Goal: Navigation & Orientation: Find specific page/section

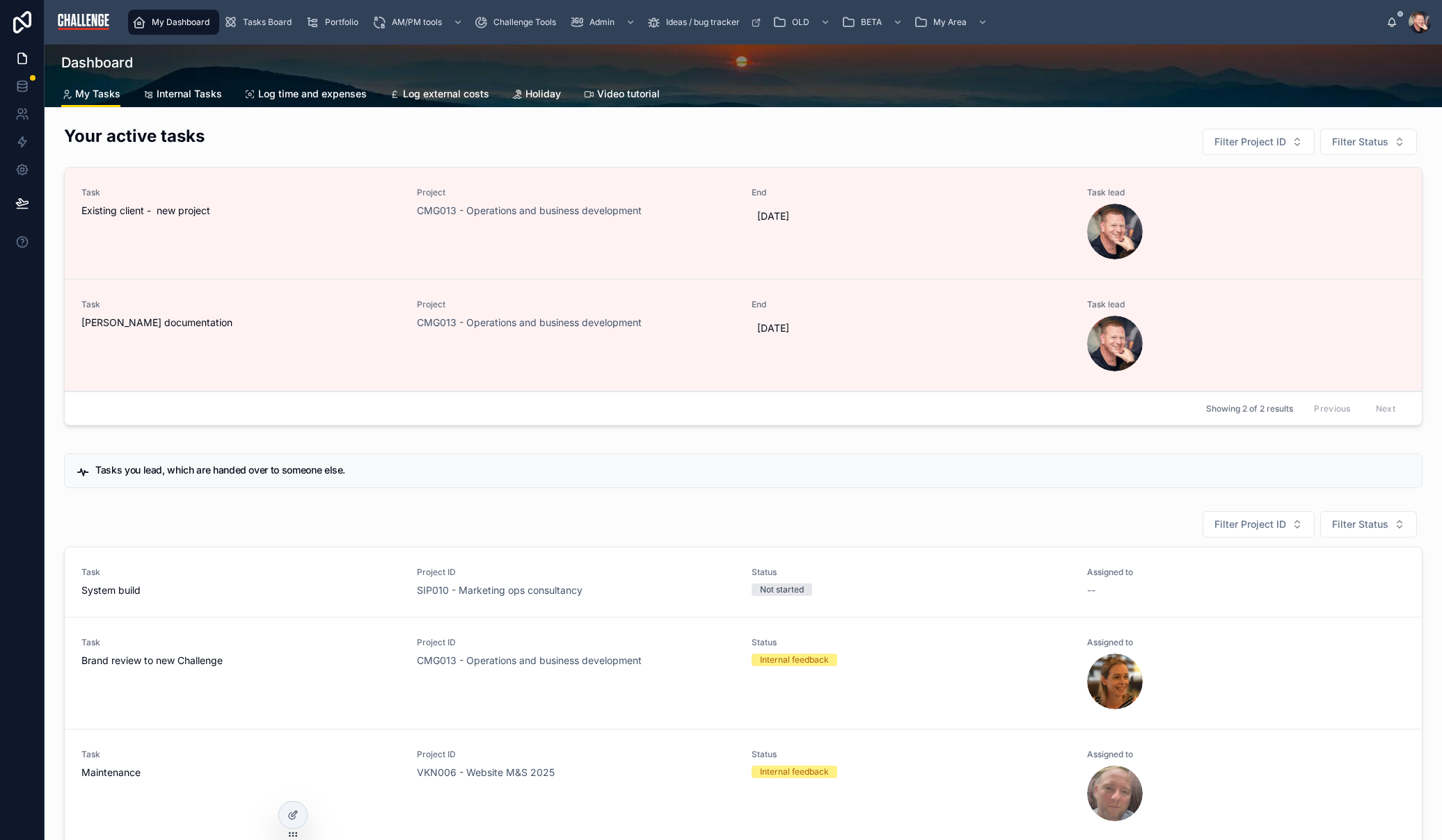
click at [249, 25] on span "Tasks Board" at bounding box center [267, 22] width 48 height 11
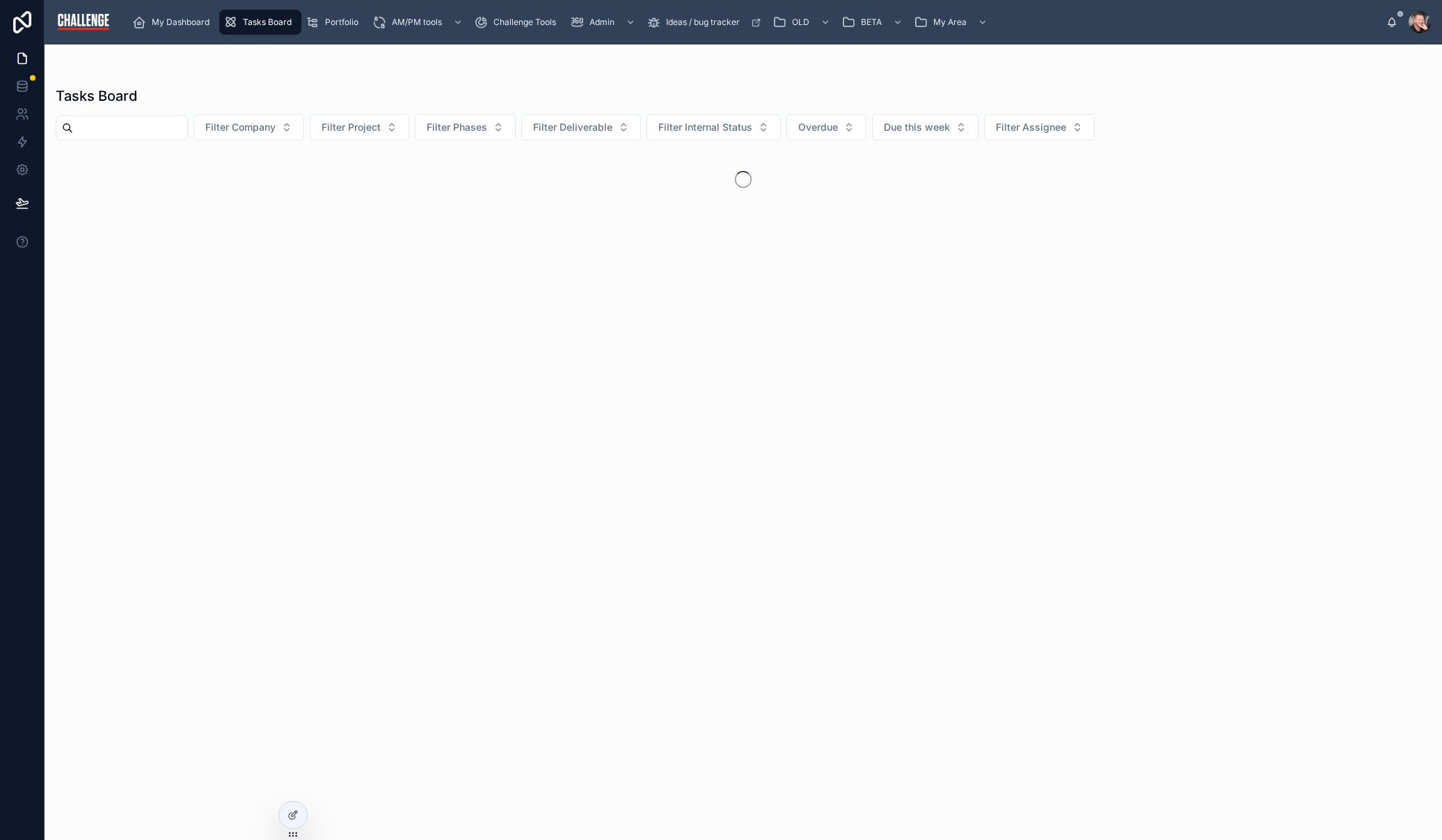
click at [304, 129] on button "Filter Company" at bounding box center [249, 127] width 110 height 26
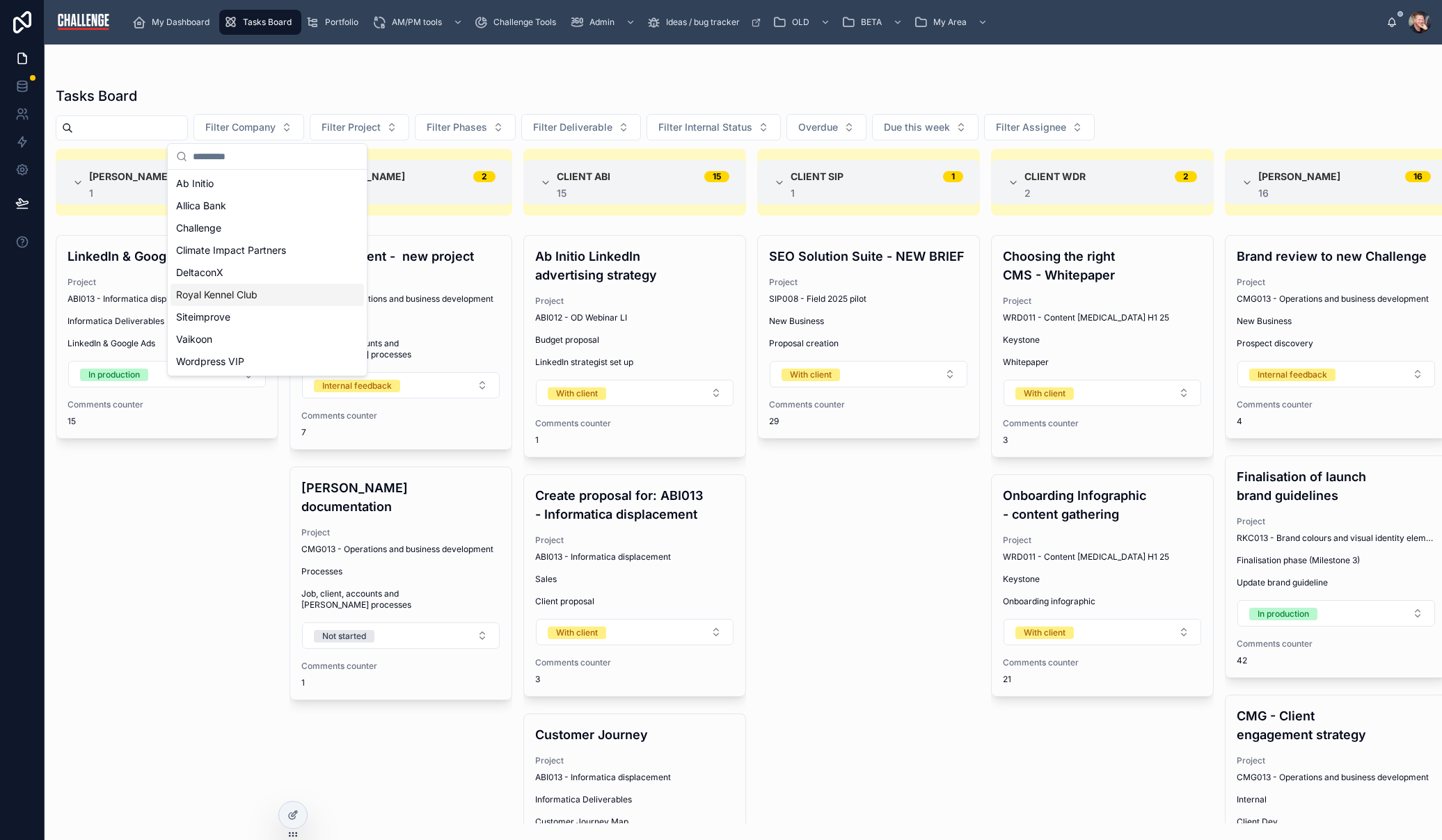
click at [253, 301] on span "Royal Kennel Club" at bounding box center [217, 295] width 82 height 14
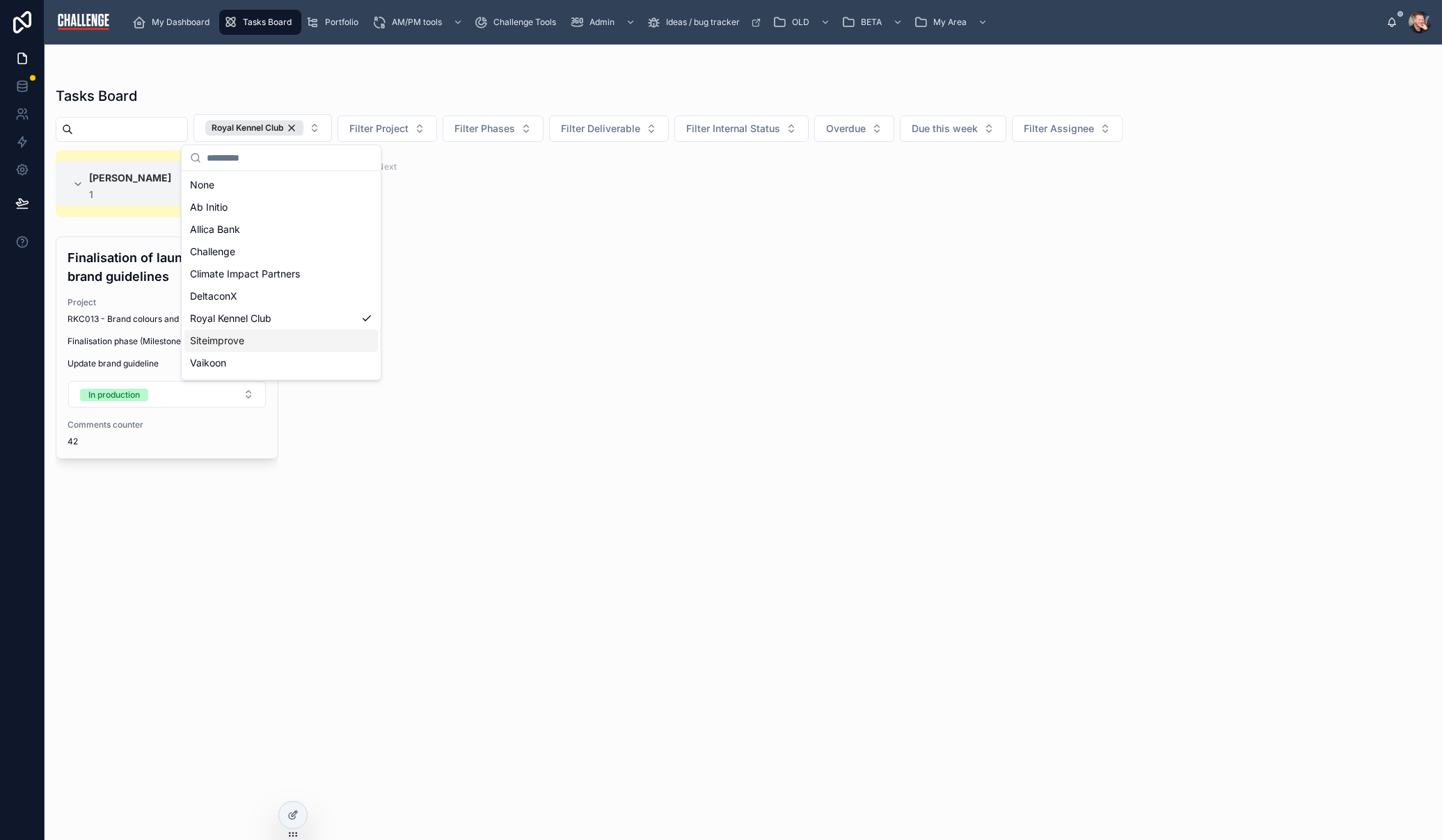
click at [476, 322] on div "[PERSON_NAME] 1 1 Finalisation of launch brand guidelines Project RKC013 - Bran…" at bounding box center [743, 487] width 1397 height 674
click at [186, 315] on span "RKC013 - Brand colours and visual identity elements" at bounding box center [167, 319] width 199 height 11
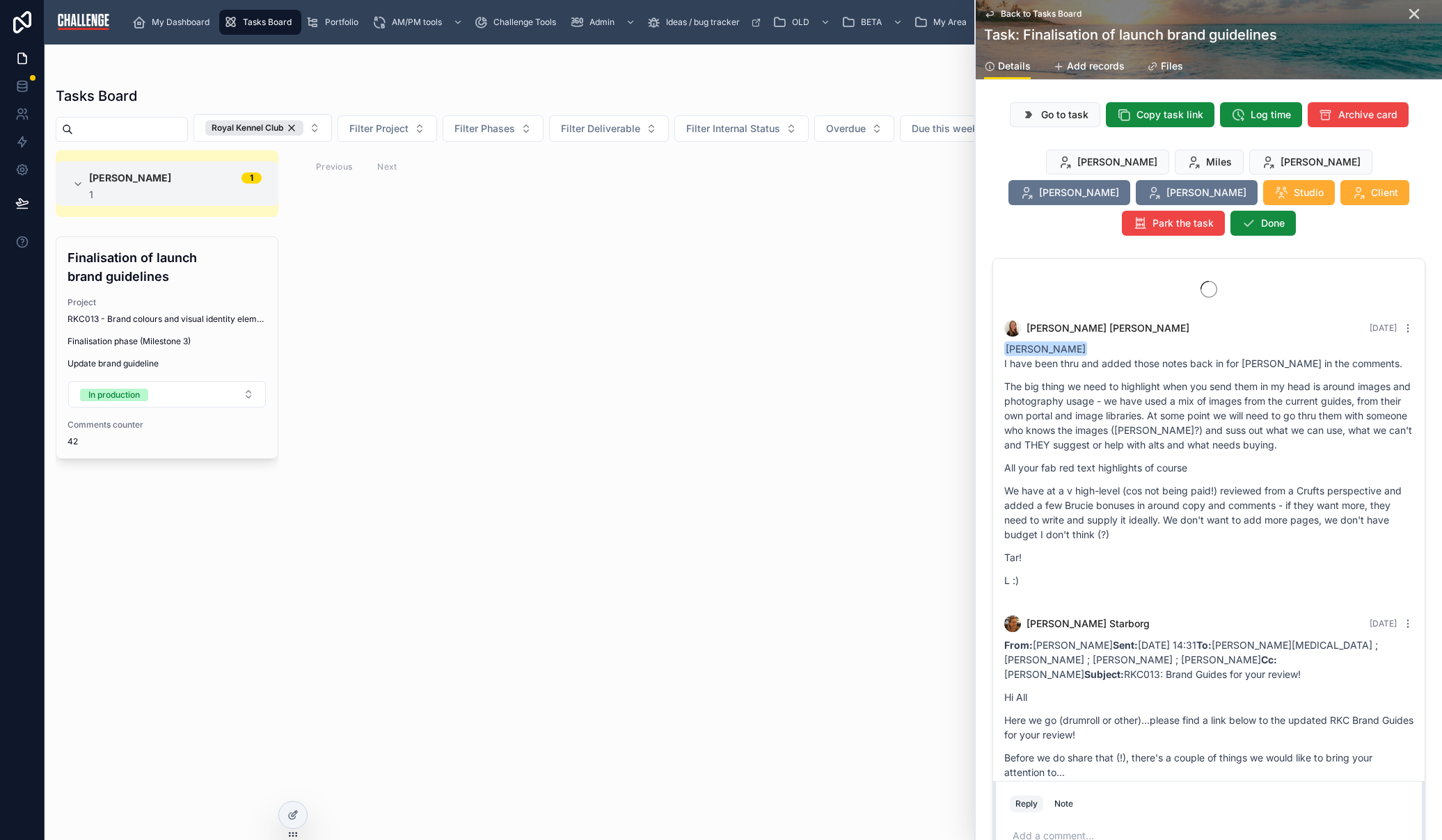
scroll to position [4577, 0]
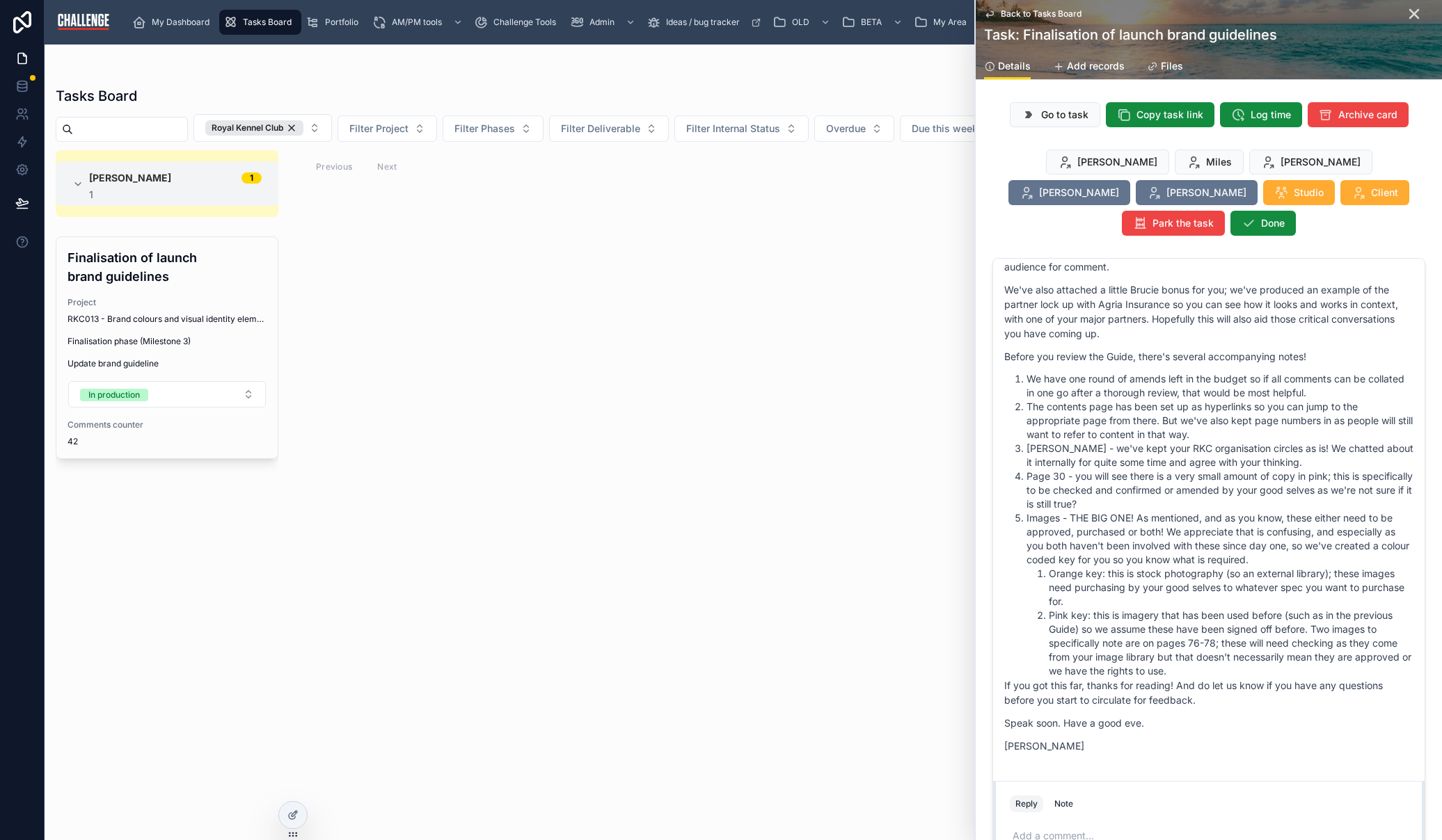
click at [991, 14] on icon at bounding box center [989, 14] width 11 height 11
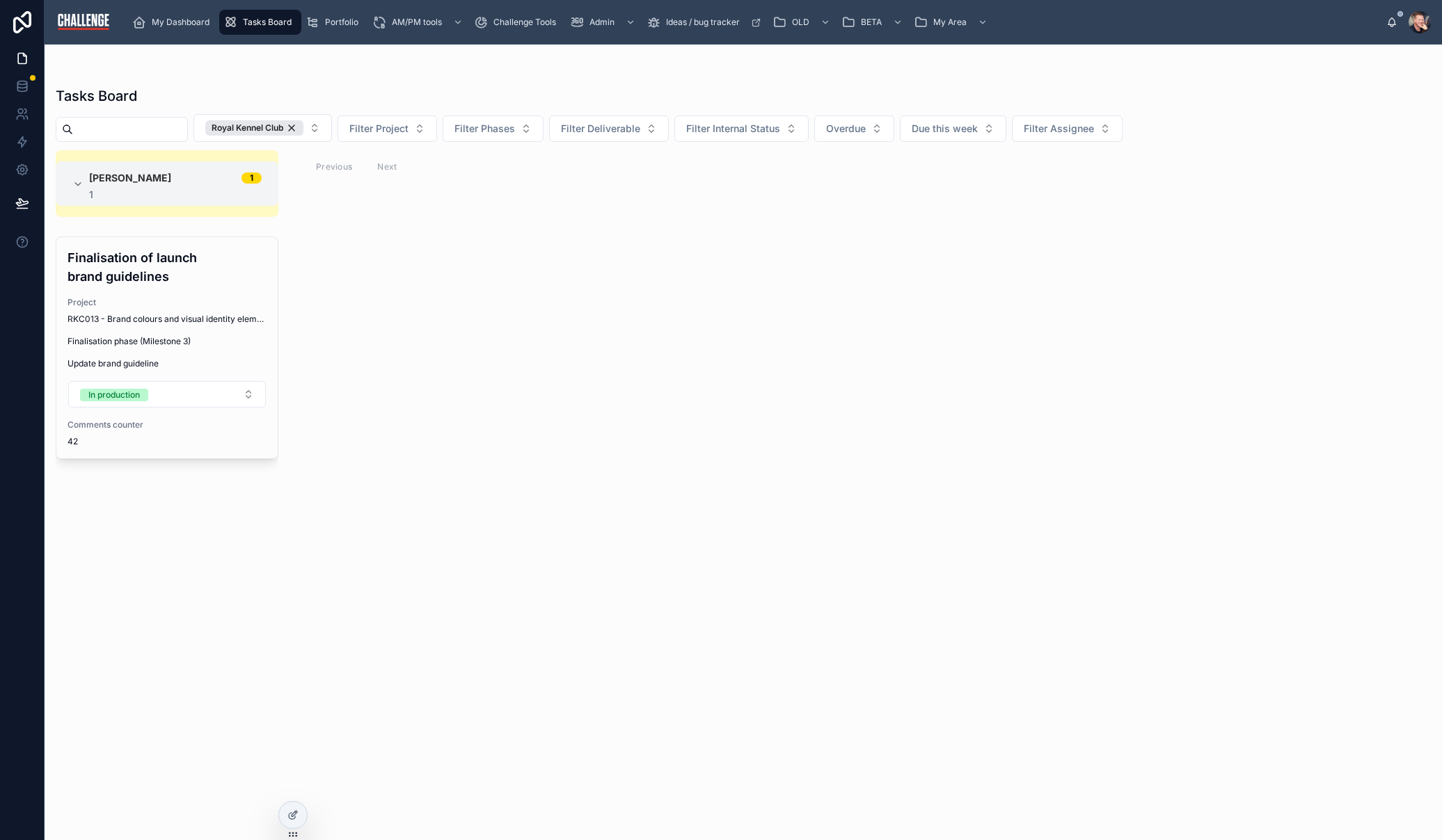
click at [626, 376] on div "[PERSON_NAME] 1 1 Finalisation of launch brand guidelines Project RKC013 - Bran…" at bounding box center [743, 487] width 1397 height 674
click at [331, 18] on span "Portfolio" at bounding box center [341, 22] width 33 height 11
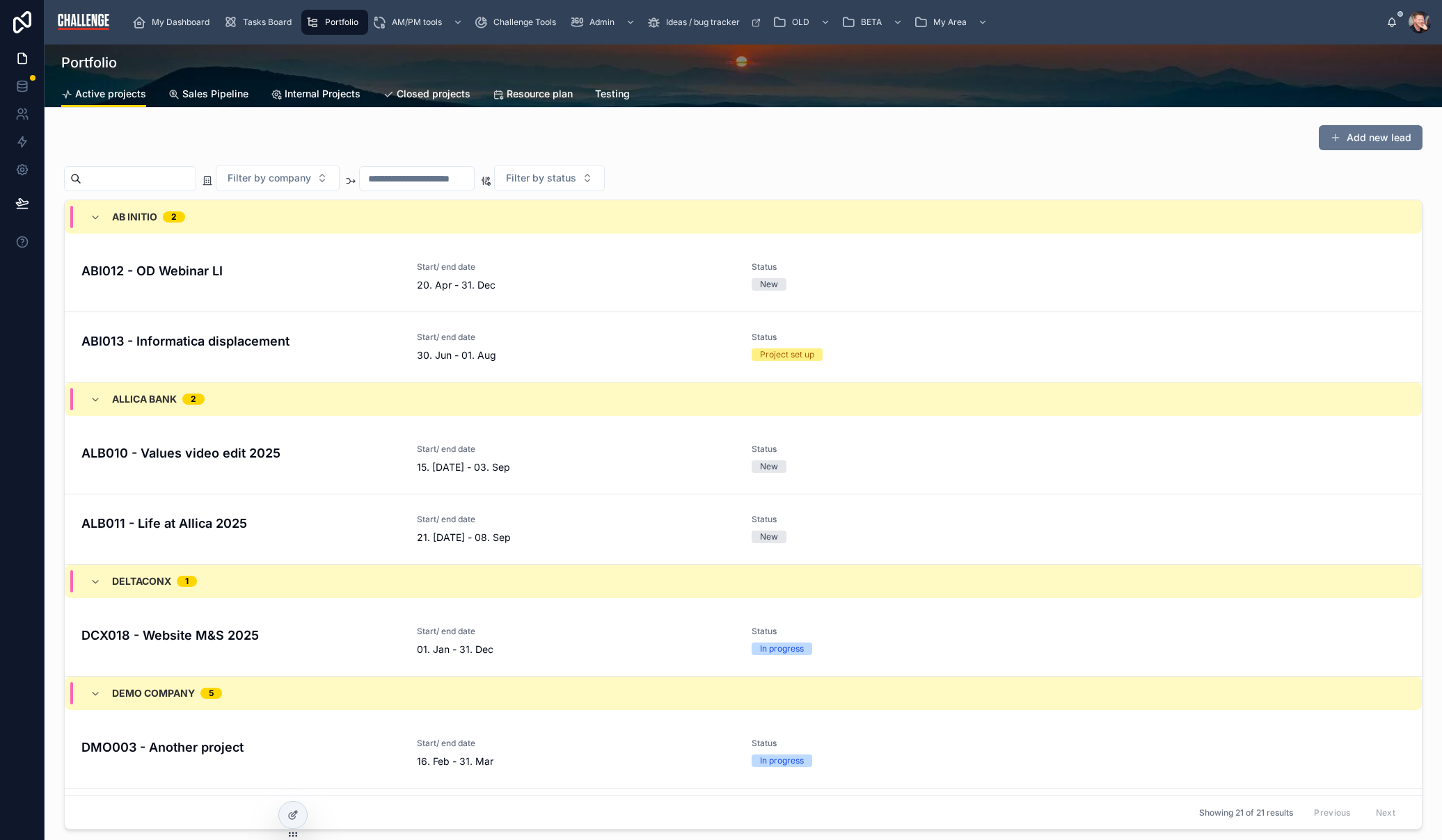
click at [421, 183] on input "text" at bounding box center [416, 178] width 114 height 20
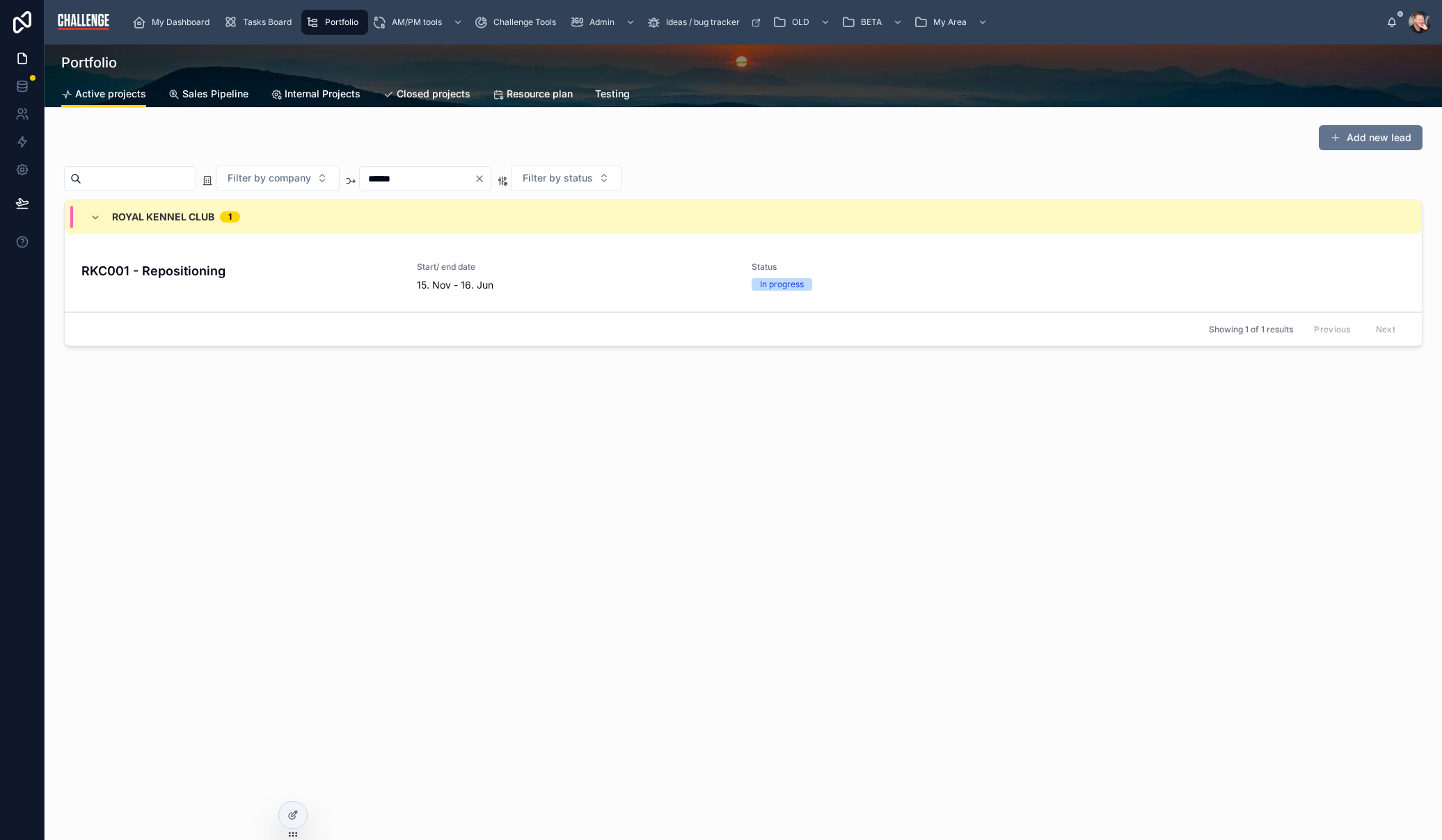
type input "******"
click at [290, 289] on div "RKC001 - Repositioning" at bounding box center [240, 277] width 319 height 31
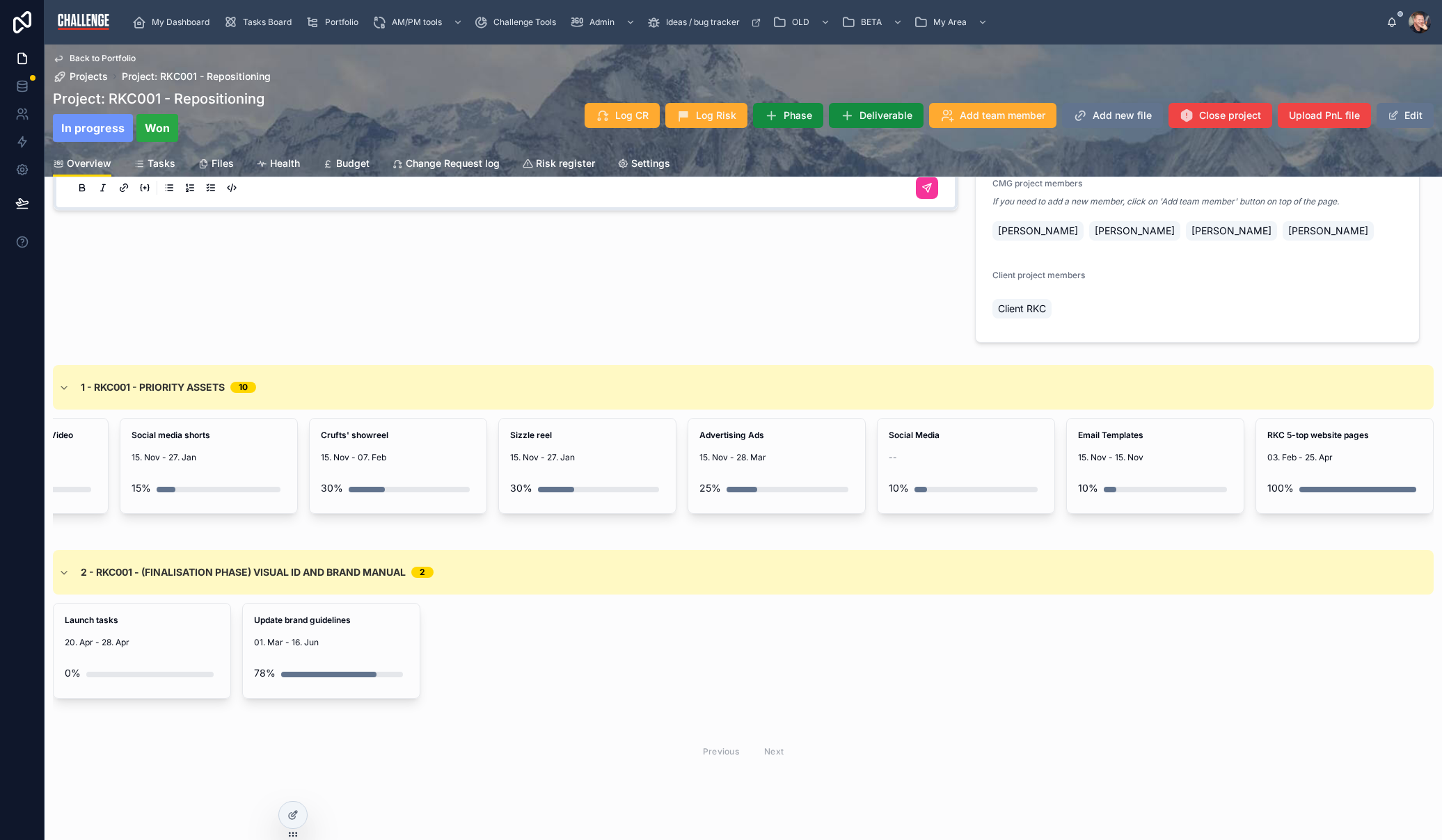
scroll to position [0, 504]
click at [350, 163] on span "Budget" at bounding box center [352, 163] width 33 height 14
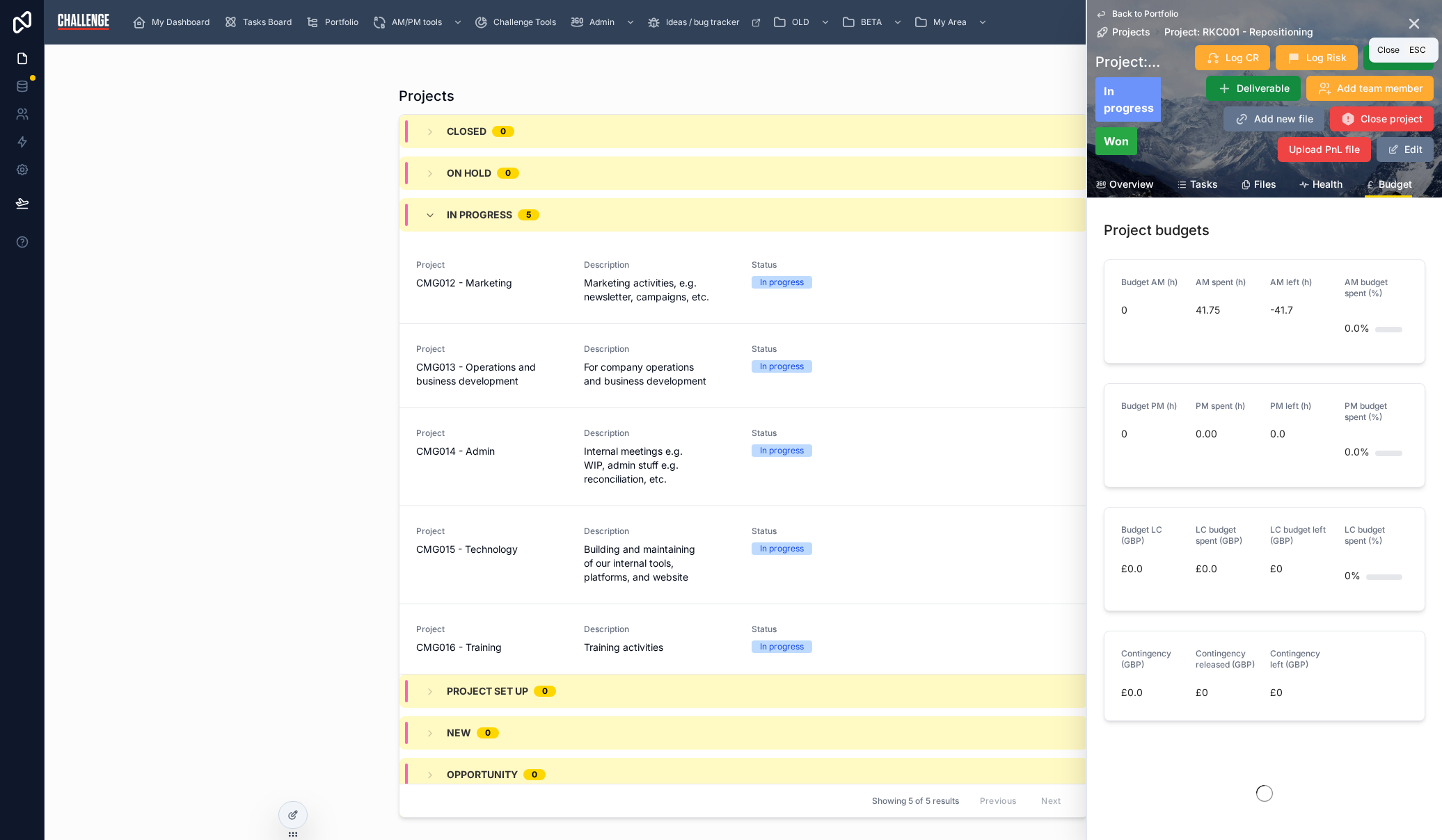
click at [1405, 18] on icon at bounding box center [1414, 24] width 17 height 17
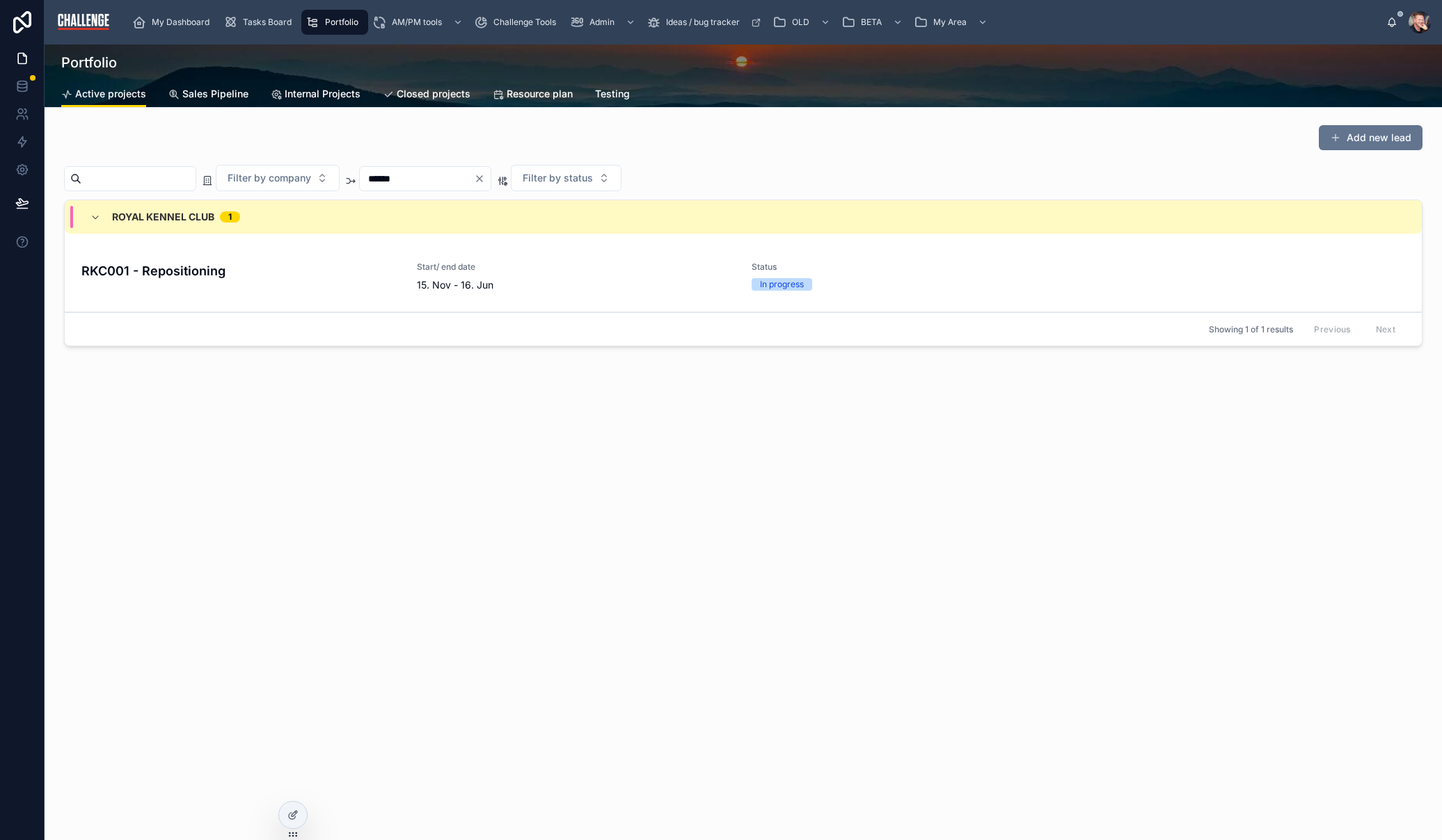
click at [331, 23] on span "Portfolio" at bounding box center [341, 22] width 33 height 11
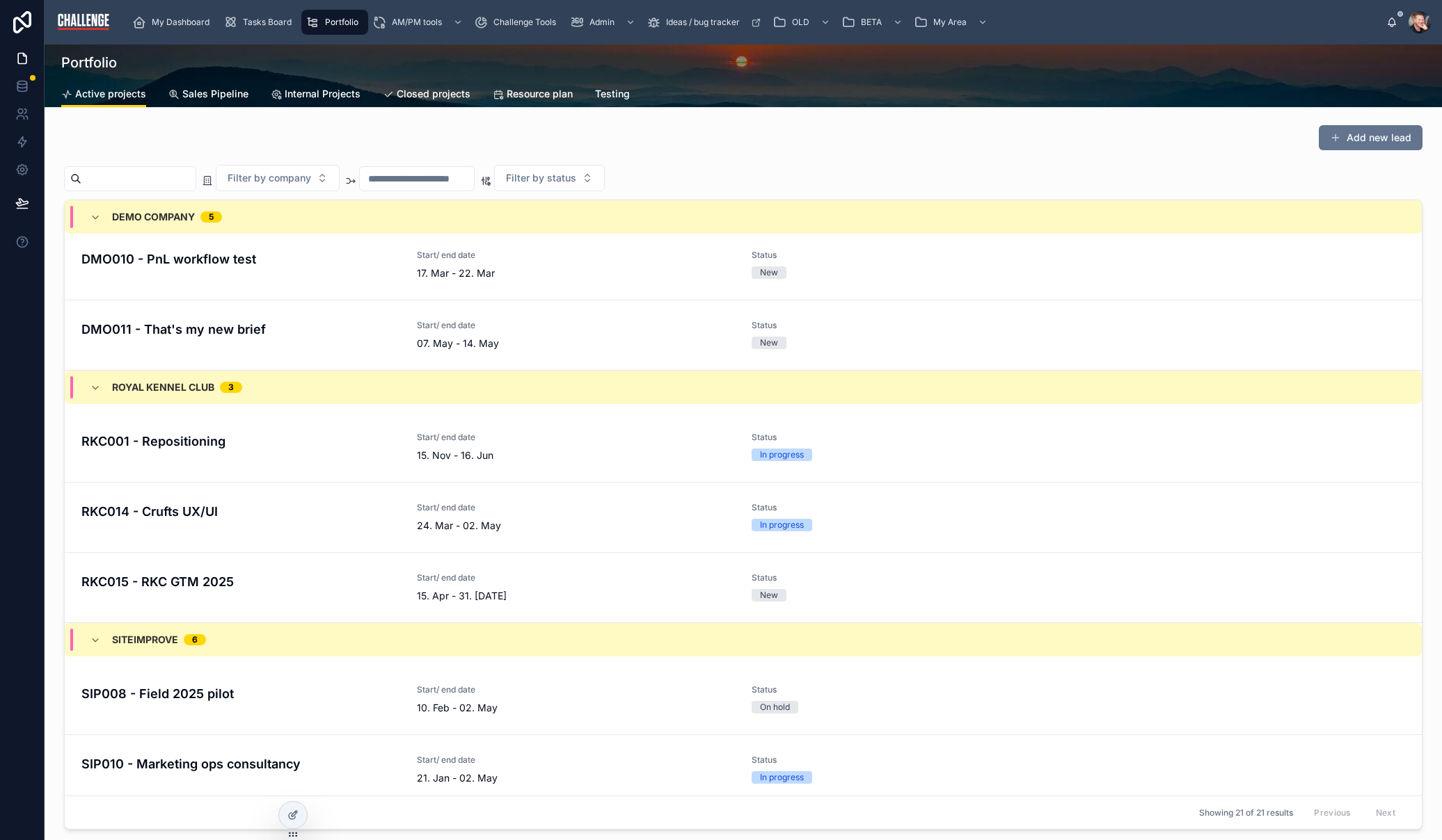
scroll to position [664, 0]
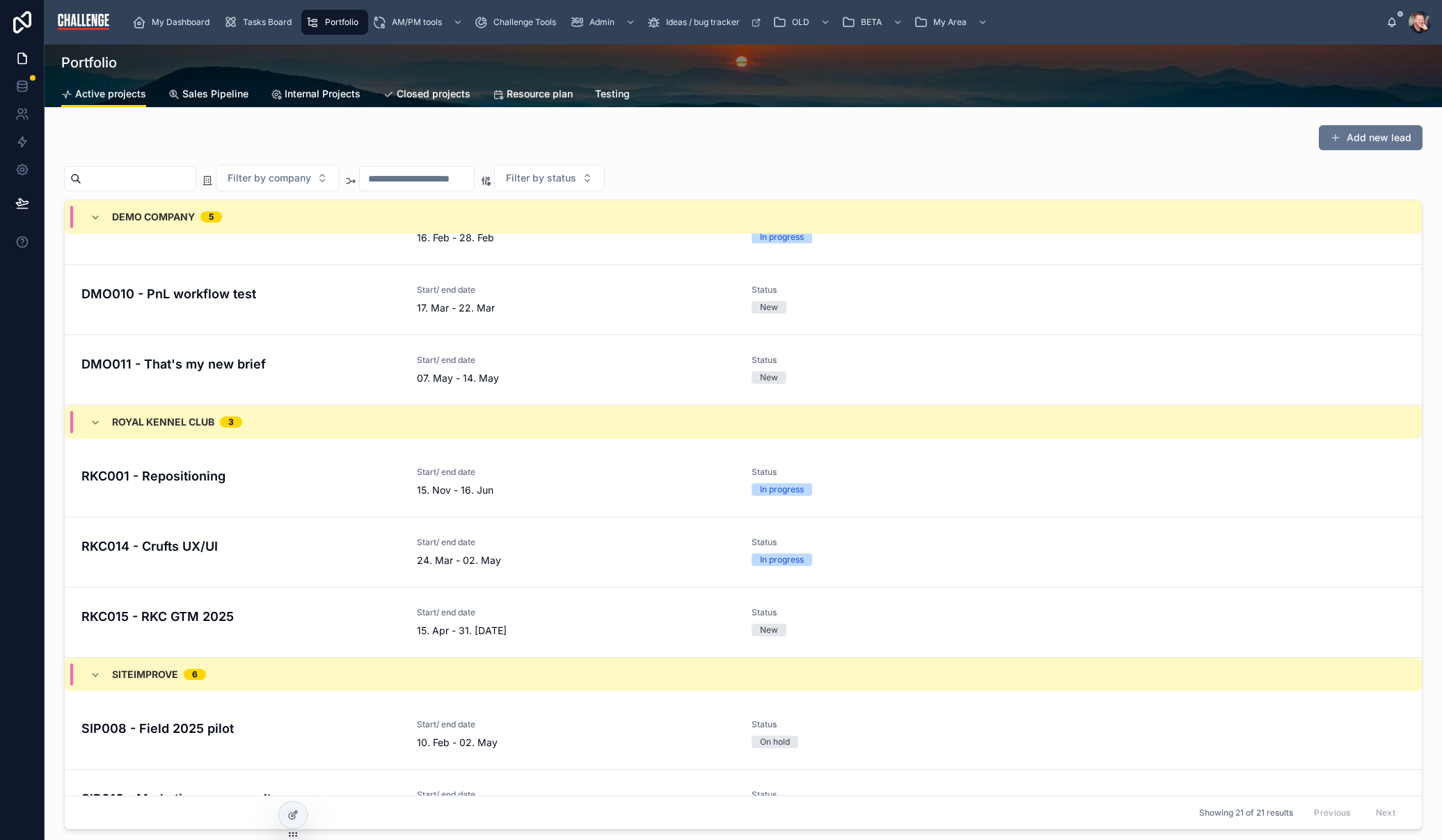
click at [220, 464] on link "RKC001 - Repositioning Start/ end date 15. Nov - 16. Jun Status In progress" at bounding box center [743, 482] width 1357 height 70
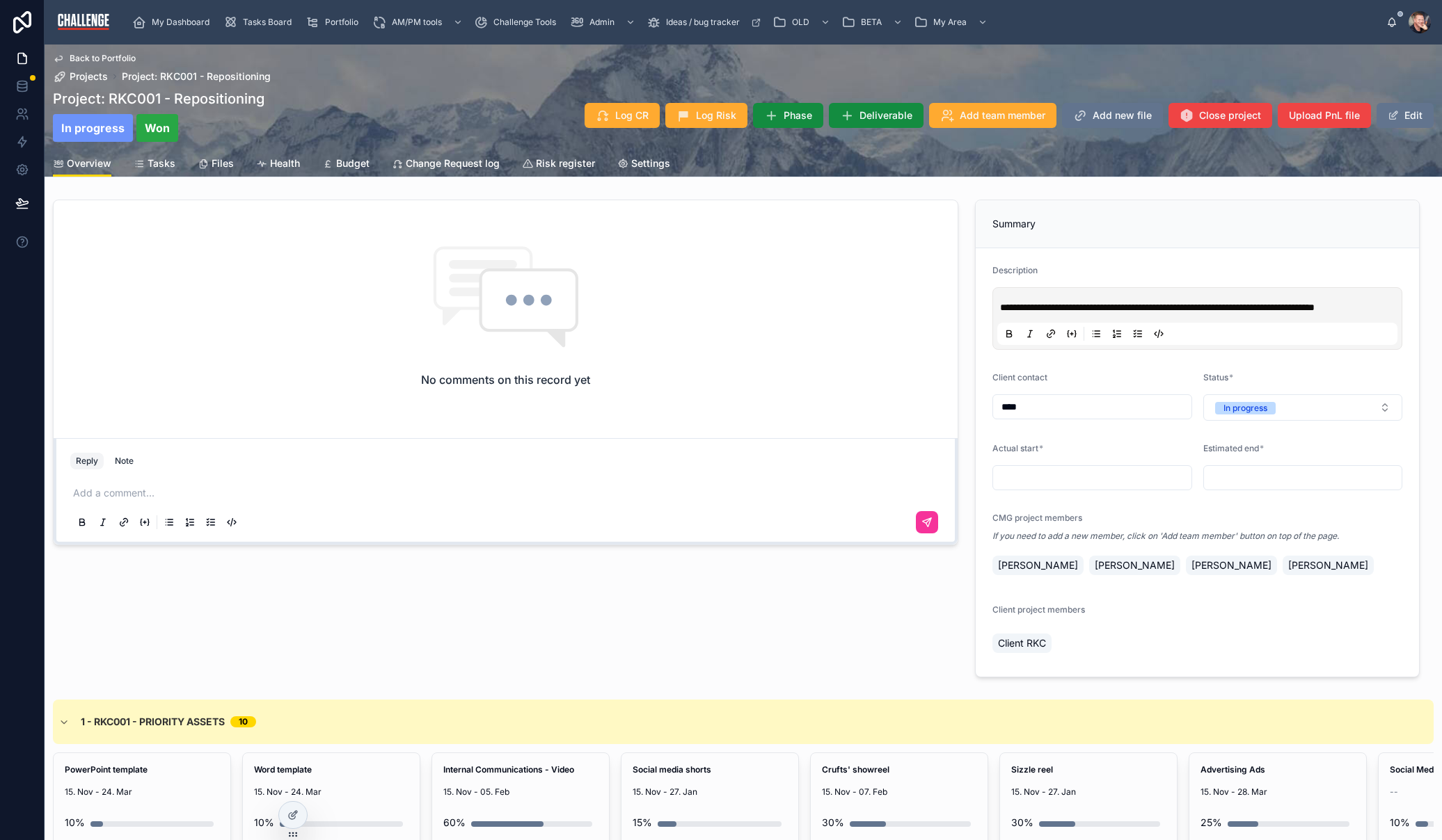
click at [346, 164] on span "Budget" at bounding box center [352, 163] width 33 height 14
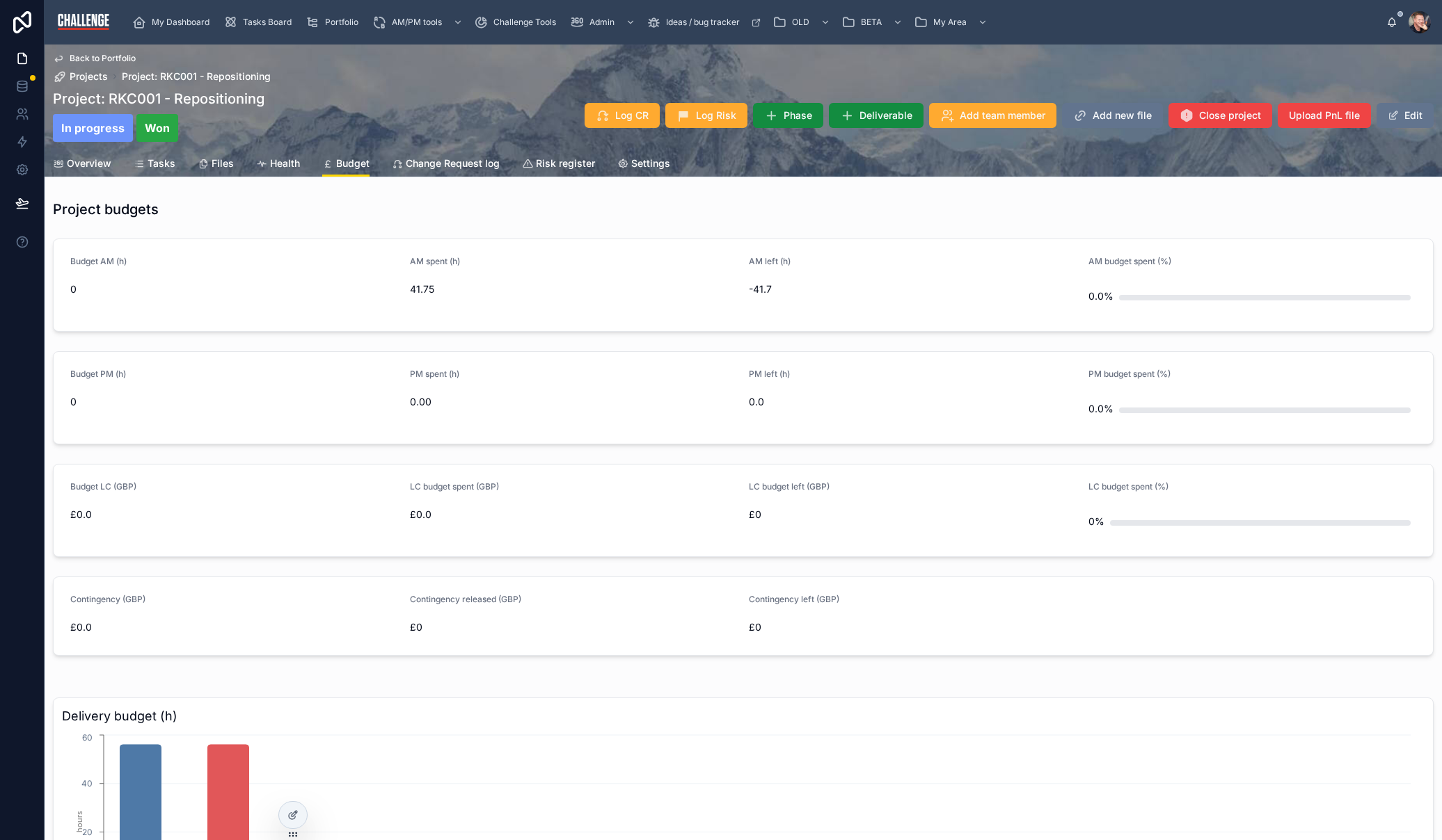
click at [95, 167] on span "Overview" at bounding box center [89, 163] width 44 height 14
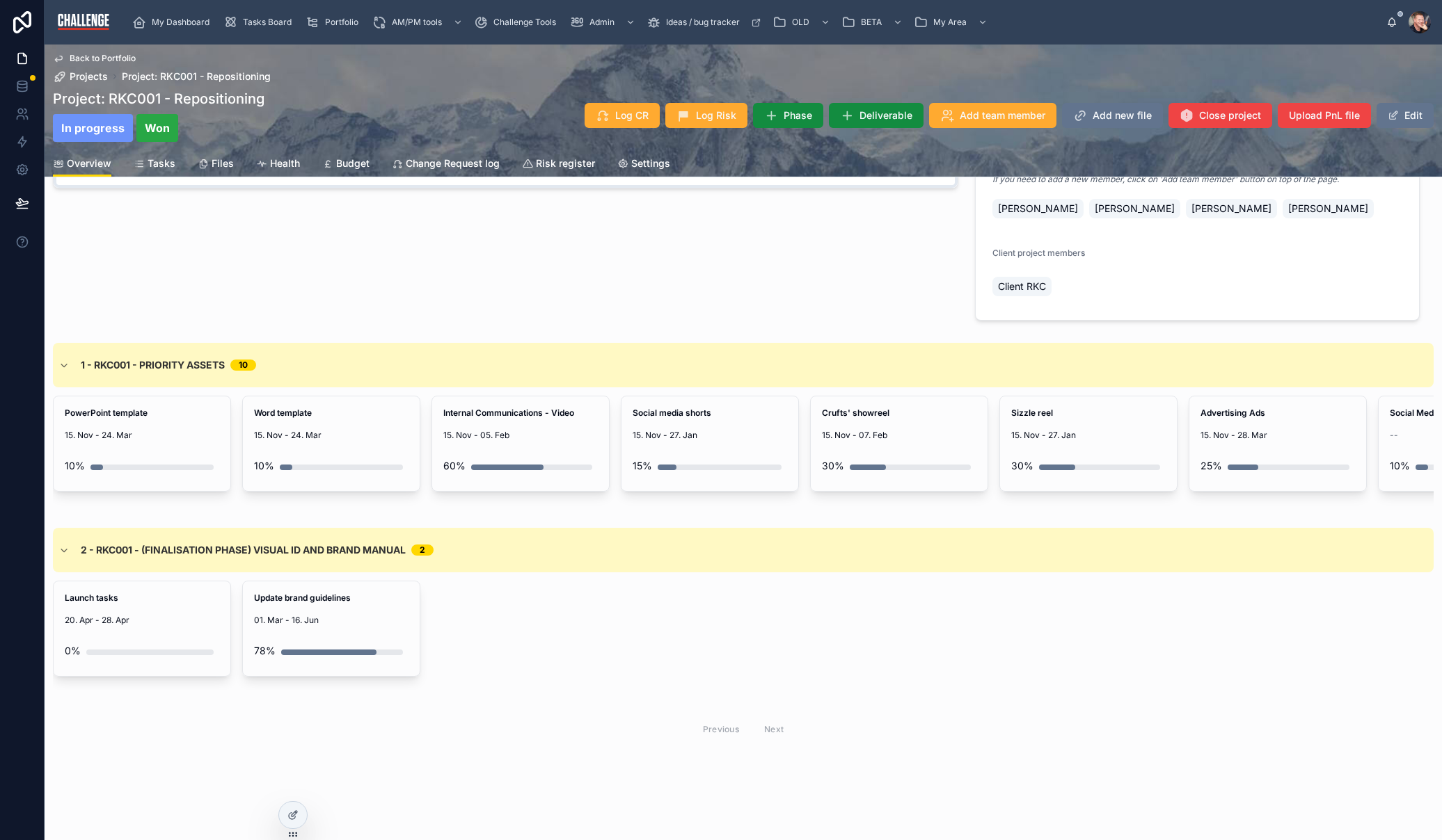
click at [177, 430] on span "15. Nov - 24. Mar" at bounding box center [142, 435] width 155 height 11
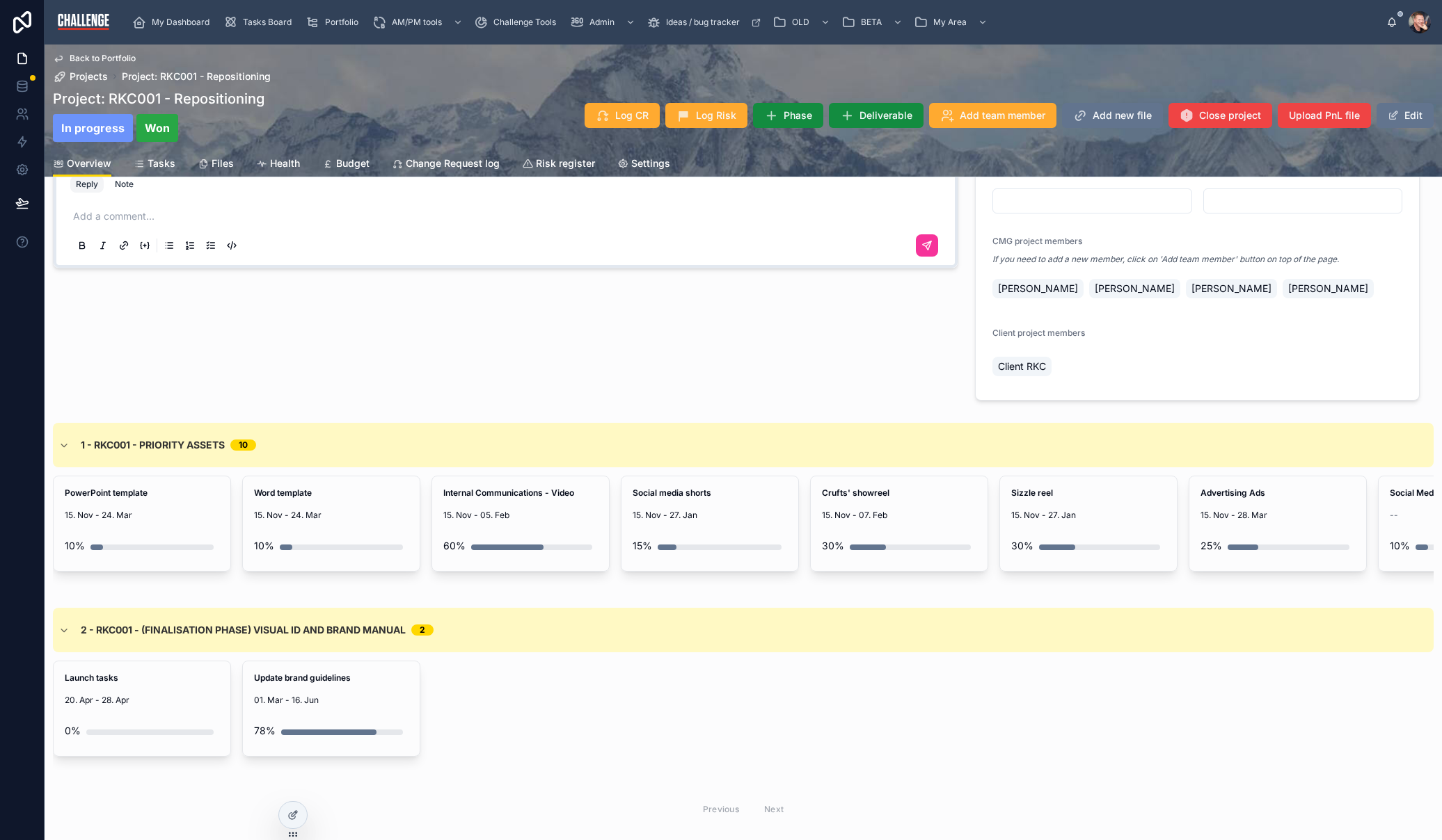
scroll to position [372, 0]
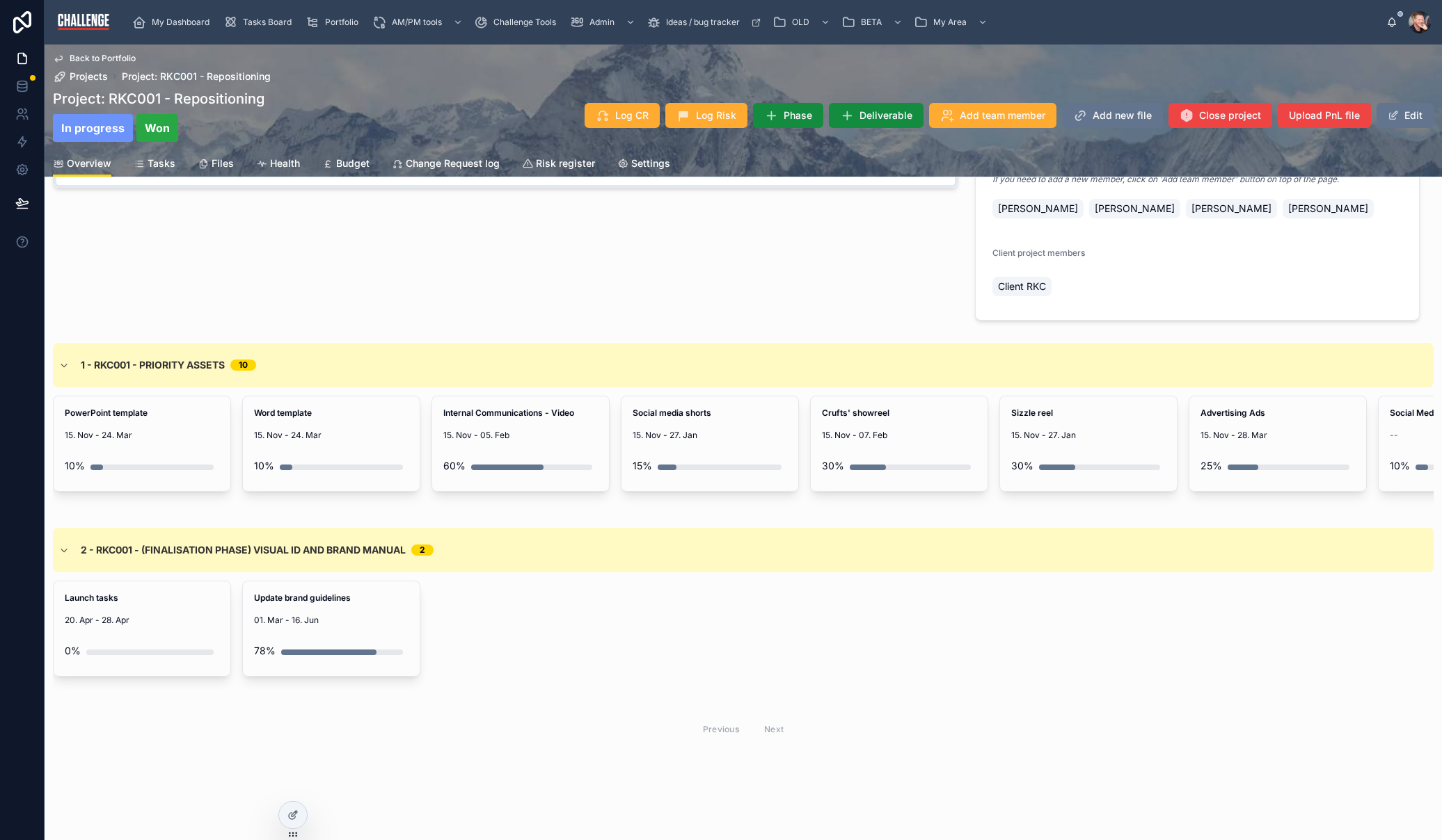
click at [199, 424] on div "PowerPoint template 15. Nov - 24. Mar 10%" at bounding box center [142, 443] width 177 height 94
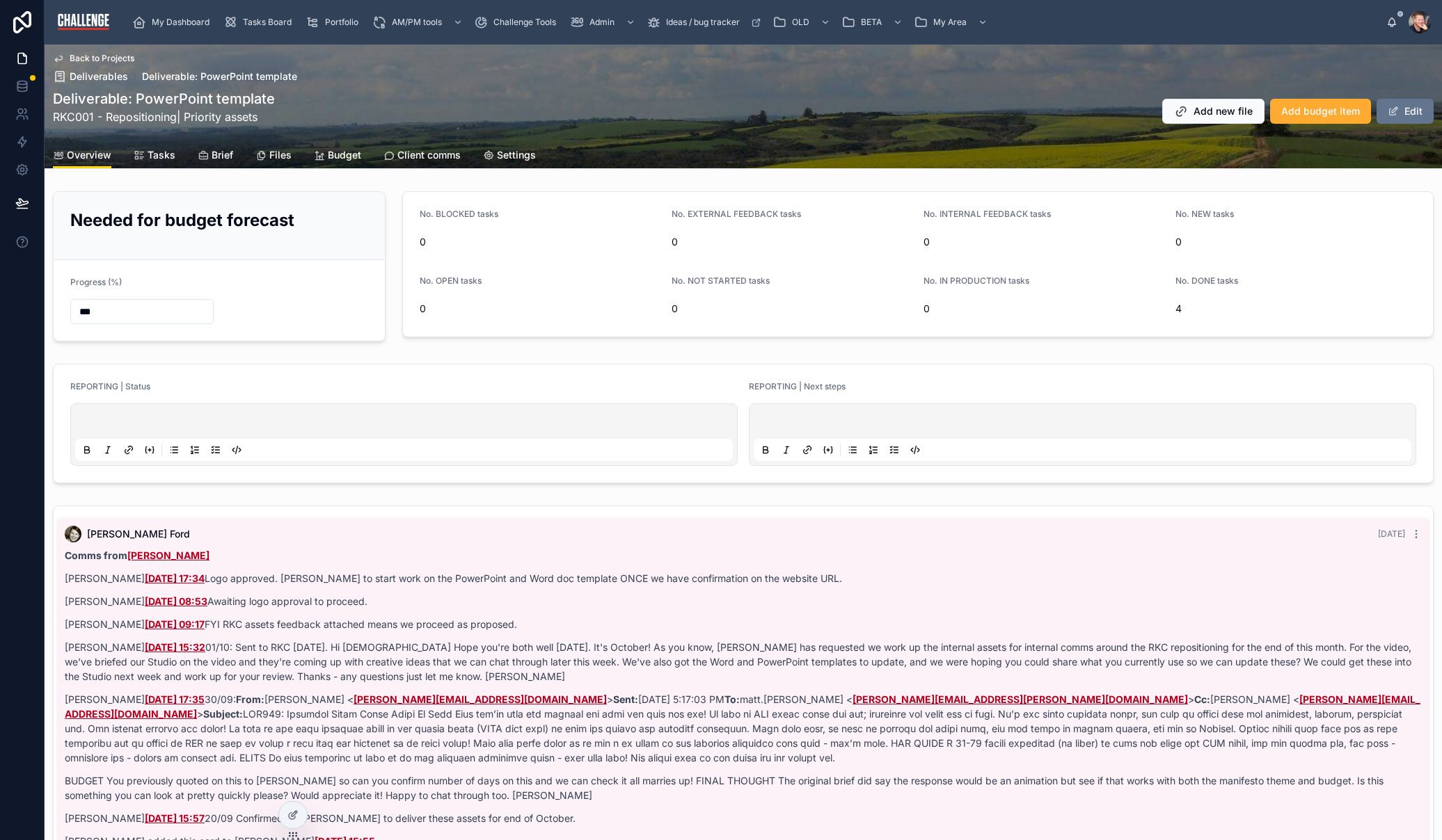
click at [165, 157] on span "Tasks" at bounding box center [161, 155] width 28 height 14
